Goal: Check status: Check status

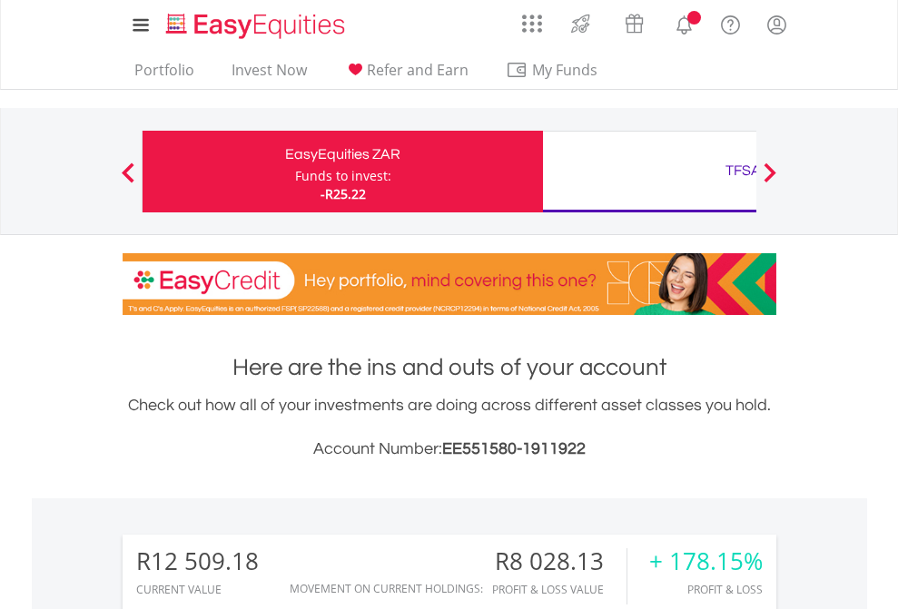
scroll to position [174, 285]
click at [295, 172] on div "Funds to invest:" at bounding box center [343, 176] width 96 height 18
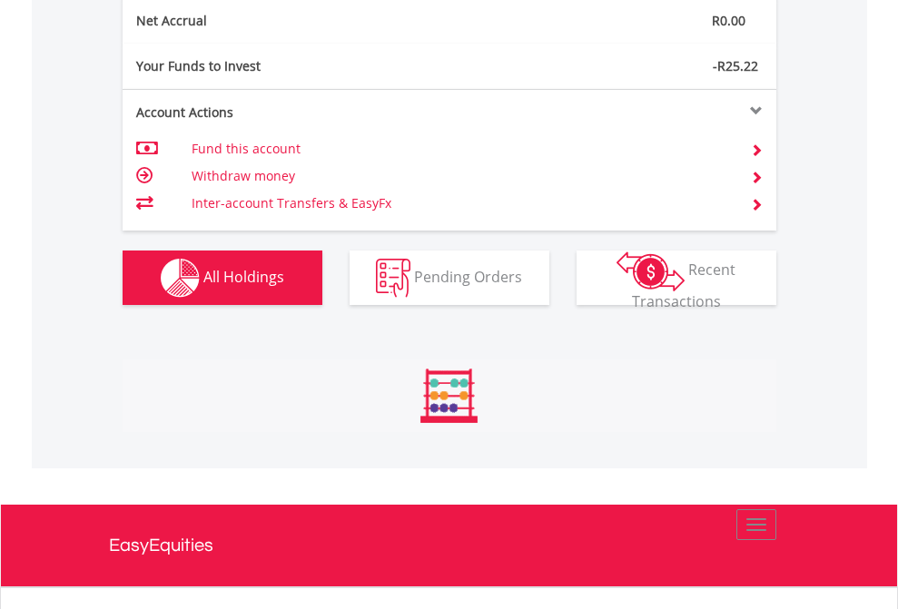
scroll to position [174, 285]
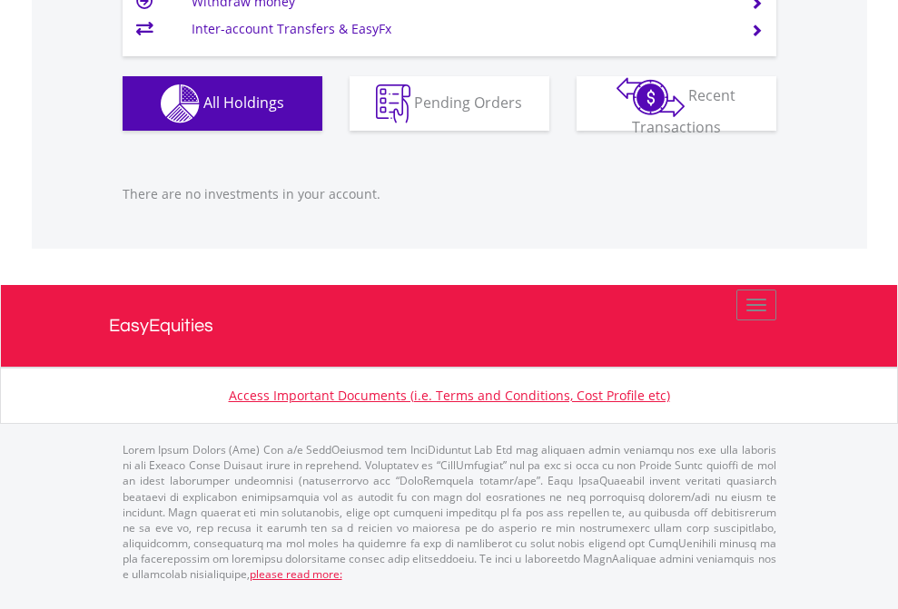
scroll to position [174, 285]
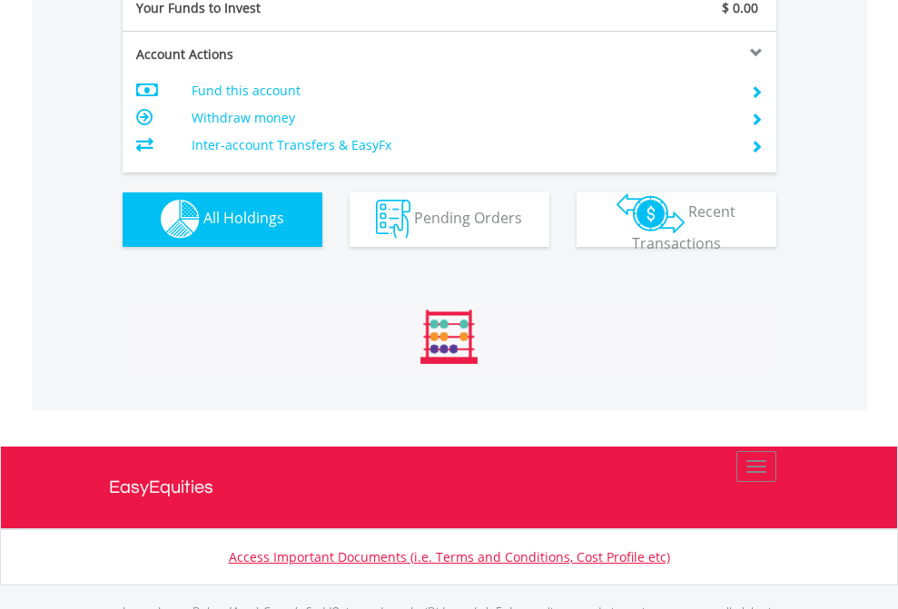
scroll to position [1798, 0]
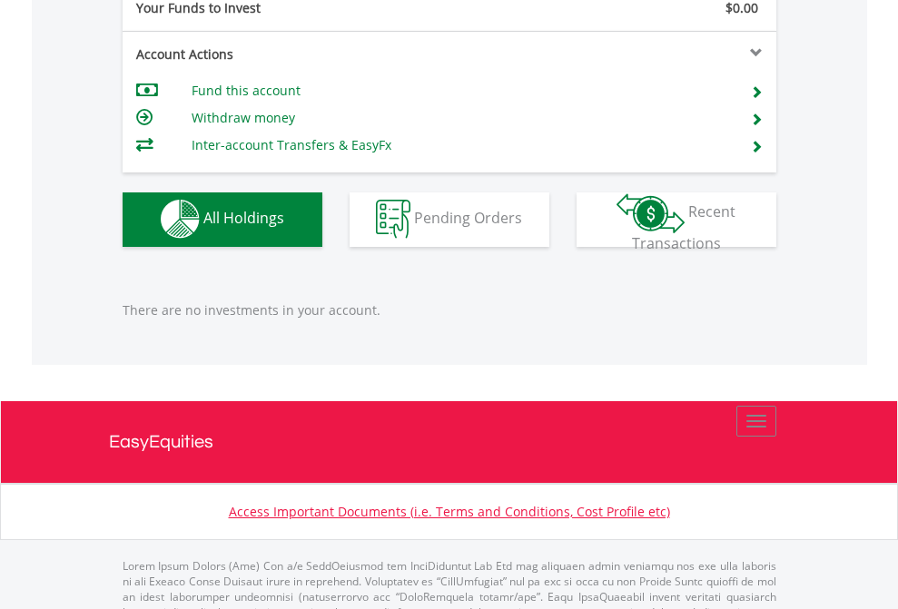
scroll to position [1798, 0]
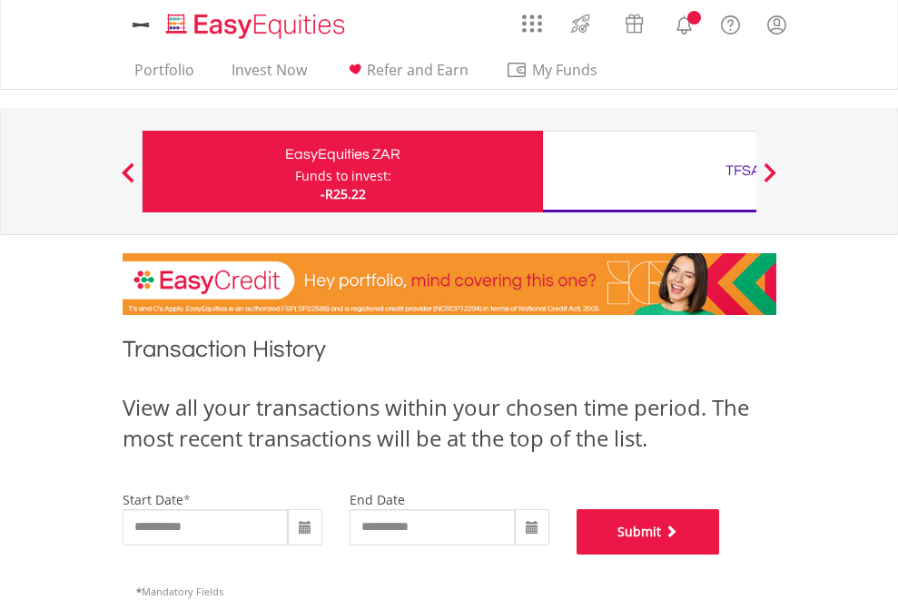
click at [720, 555] on button "Submit" at bounding box center [648, 531] width 143 height 45
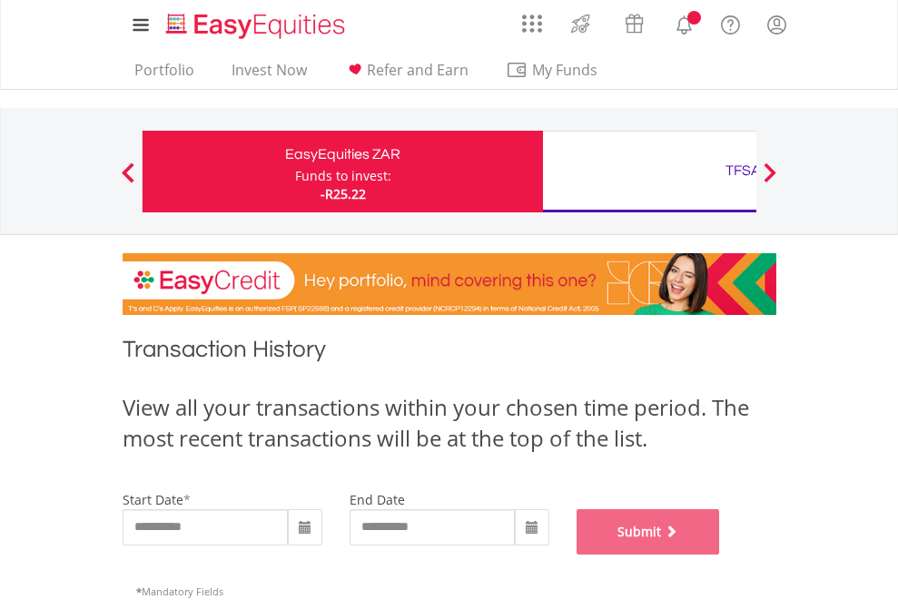
scroll to position [736, 0]
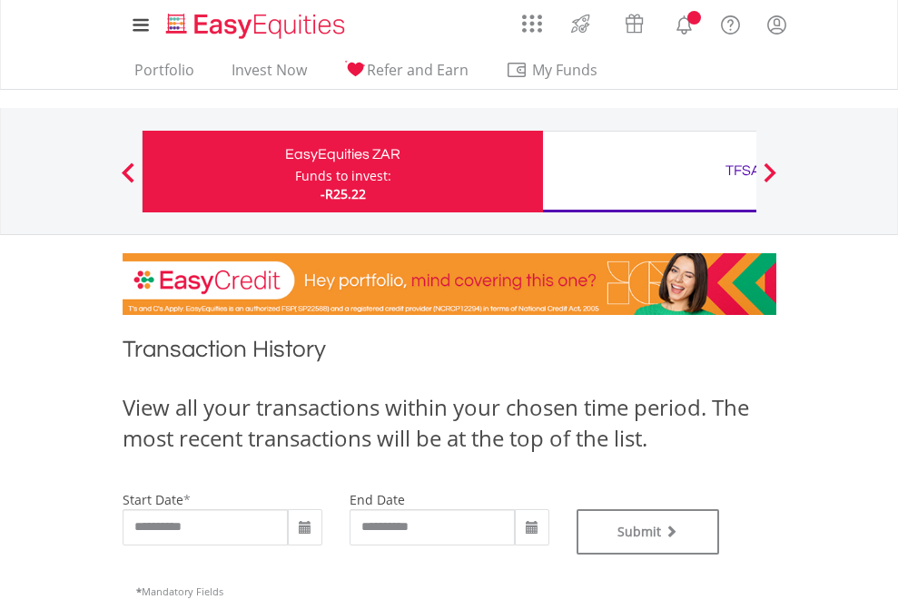
click at [649, 172] on div "TFSA" at bounding box center [743, 170] width 379 height 25
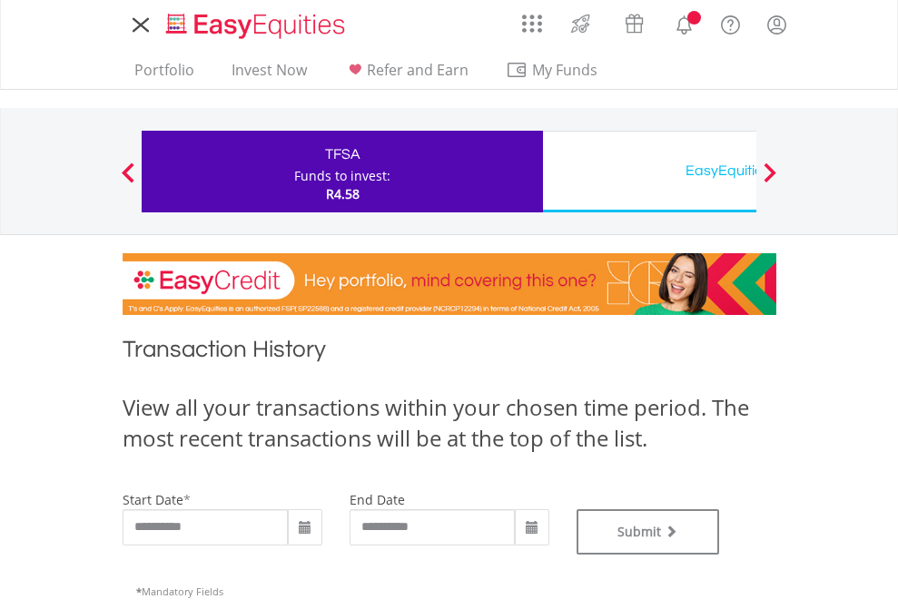
type input "**********"
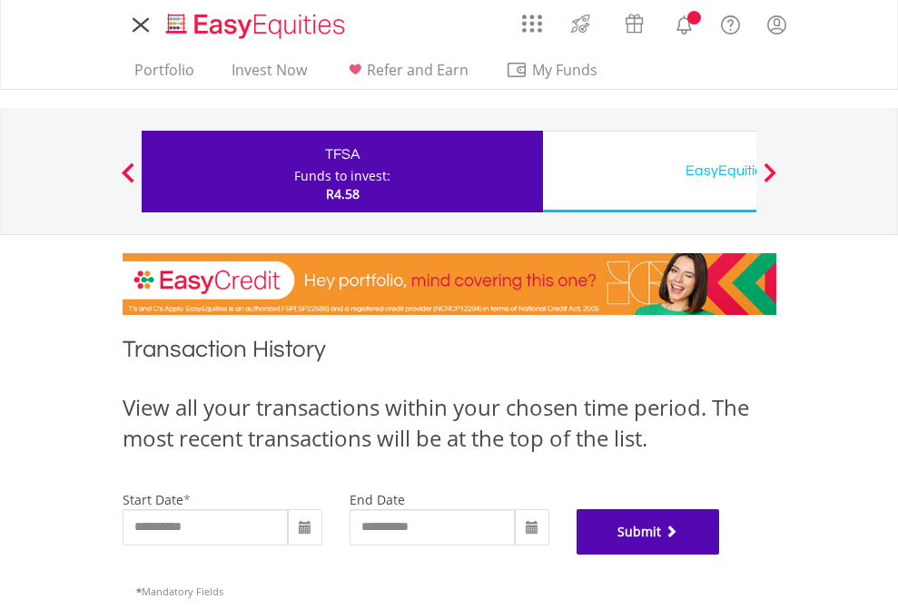
click at [720, 555] on button "Submit" at bounding box center [648, 531] width 143 height 45
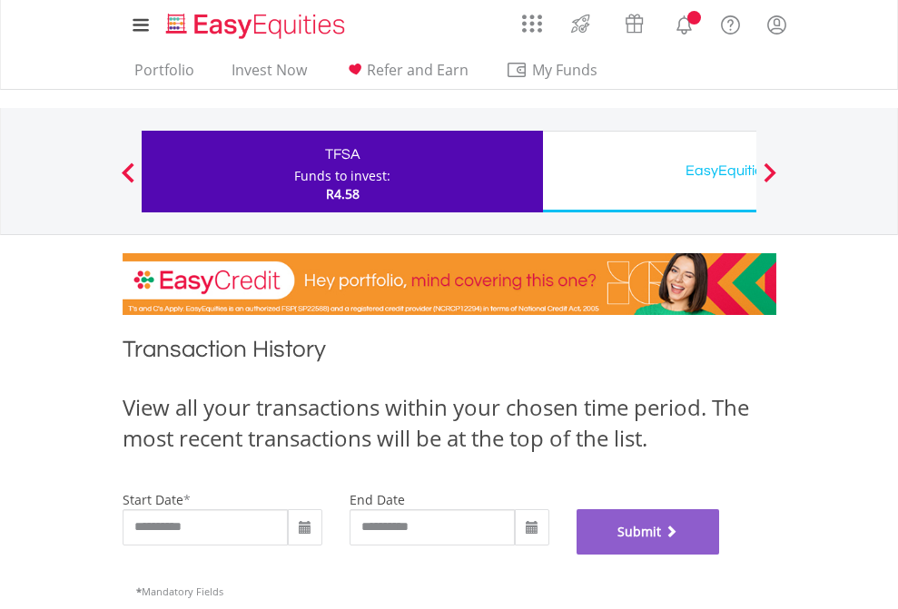
scroll to position [736, 0]
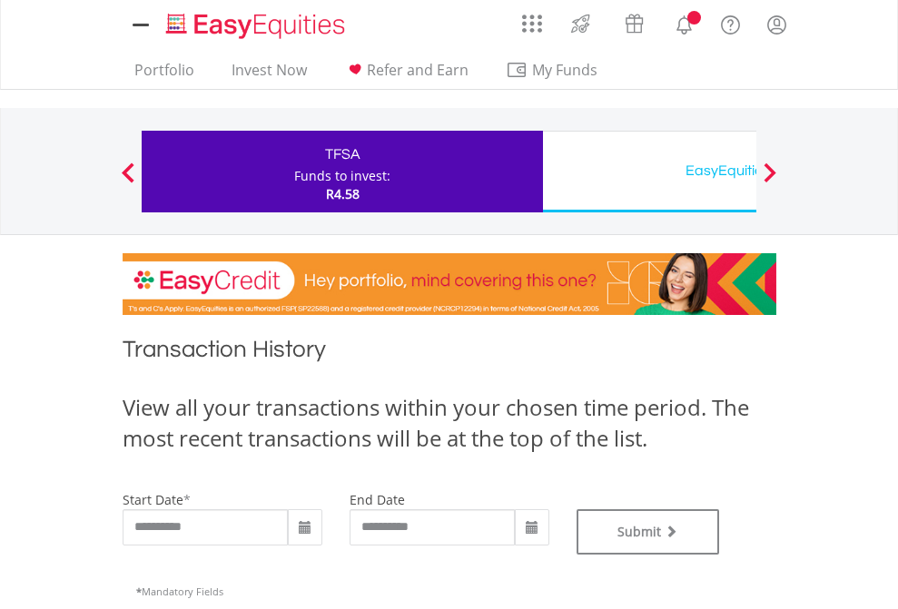
click at [649, 172] on div "EasyEquities USD" at bounding box center [743, 170] width 379 height 25
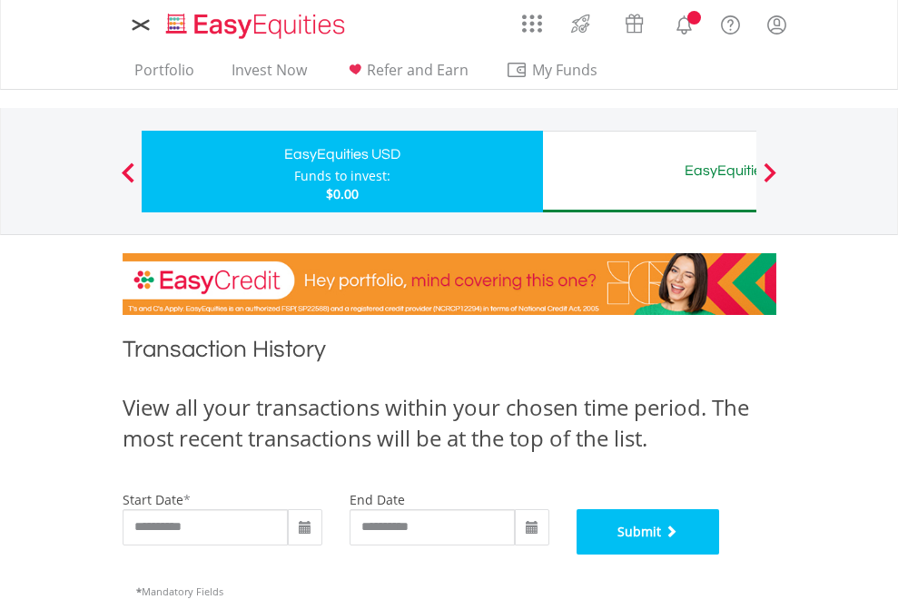
click at [720, 555] on button "Submit" at bounding box center [648, 531] width 143 height 45
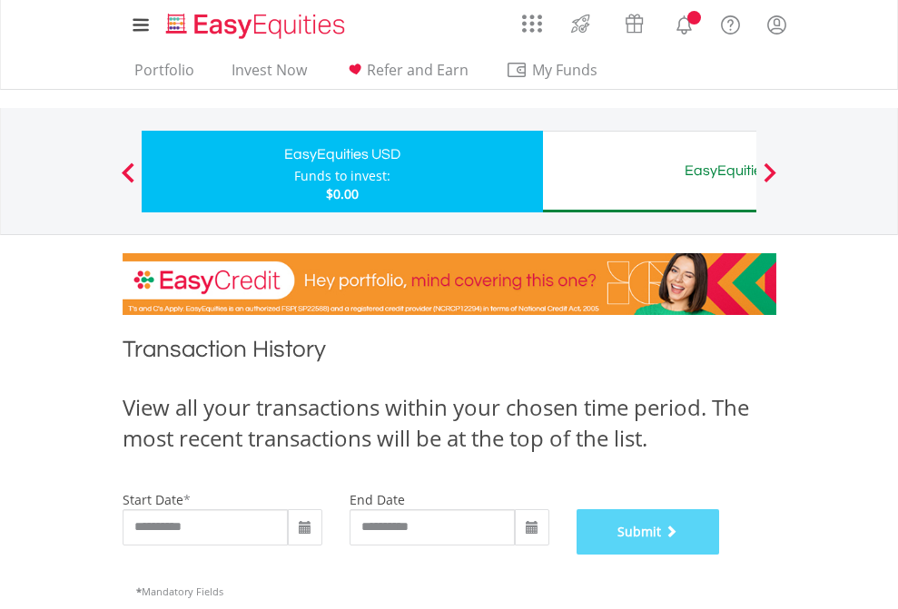
scroll to position [736, 0]
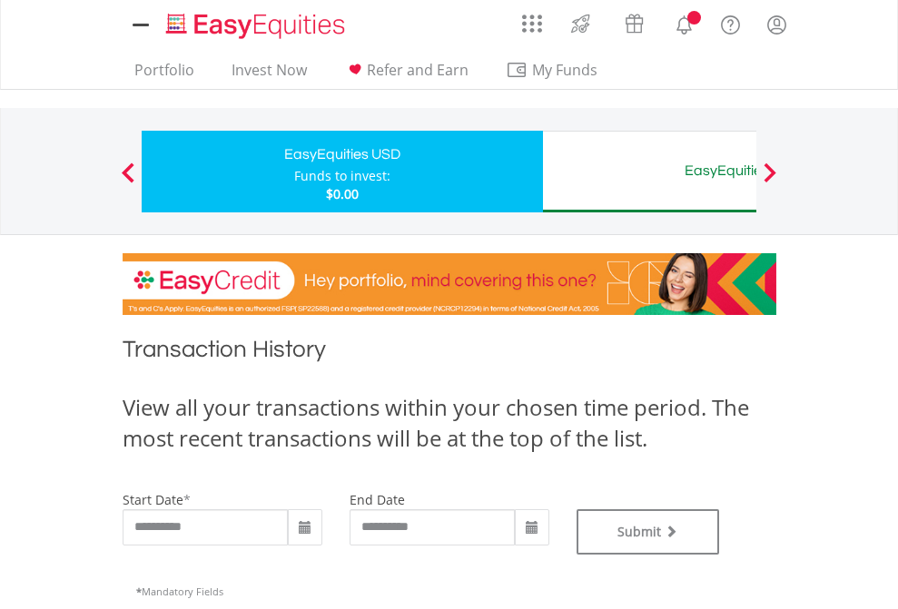
click at [649, 172] on div "EasyEquities AUD" at bounding box center [743, 170] width 379 height 25
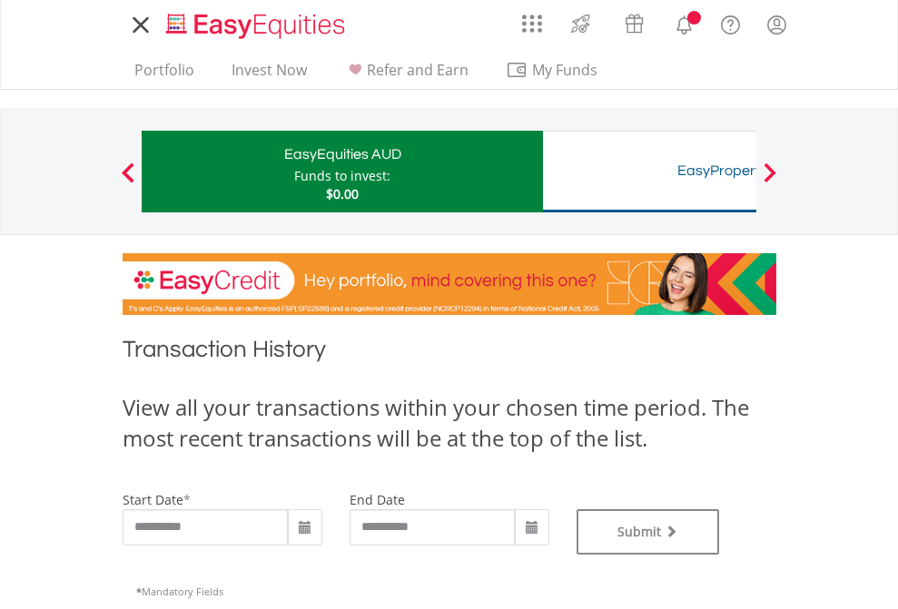
type input "**********"
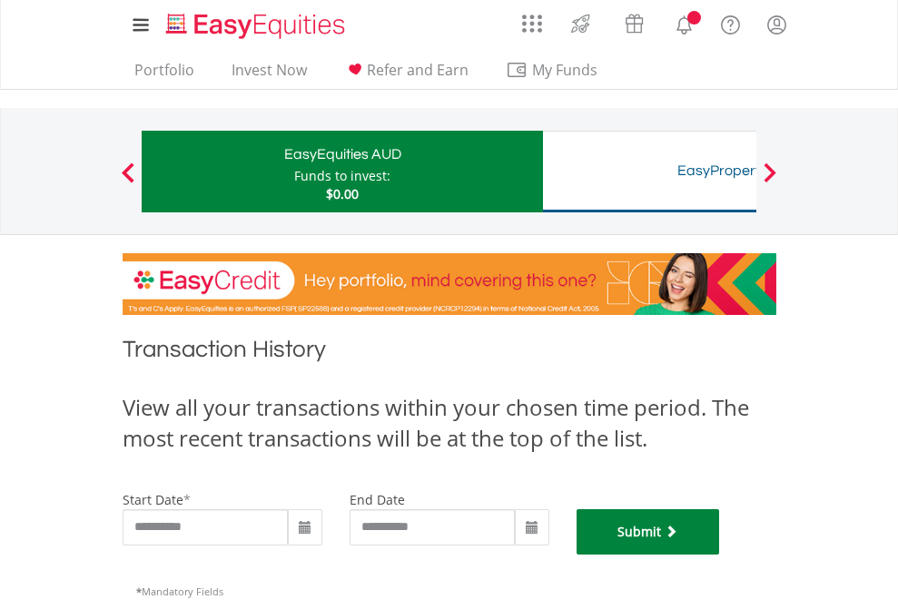
click at [720, 555] on button "Submit" at bounding box center [648, 531] width 143 height 45
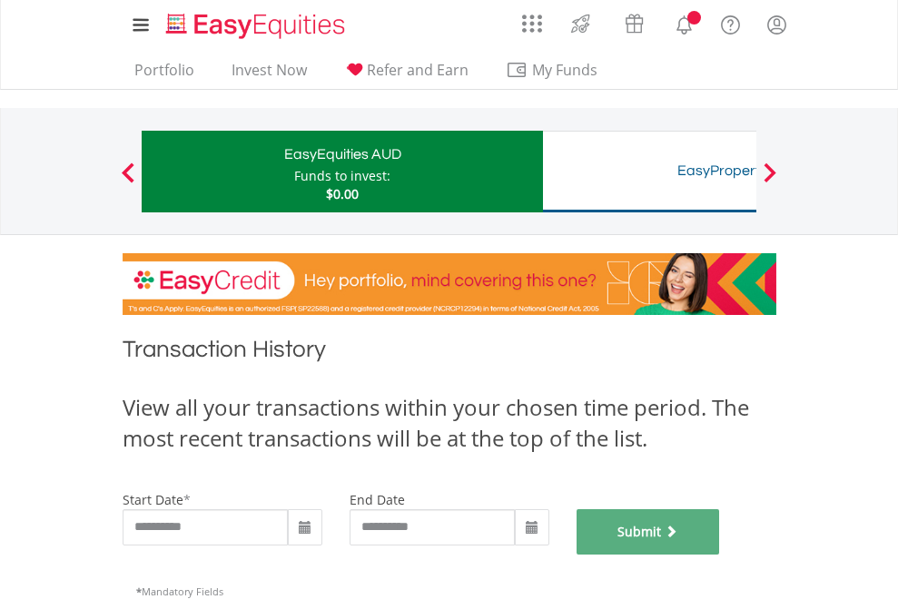
scroll to position [736, 0]
